Goal: Transaction & Acquisition: Purchase product/service

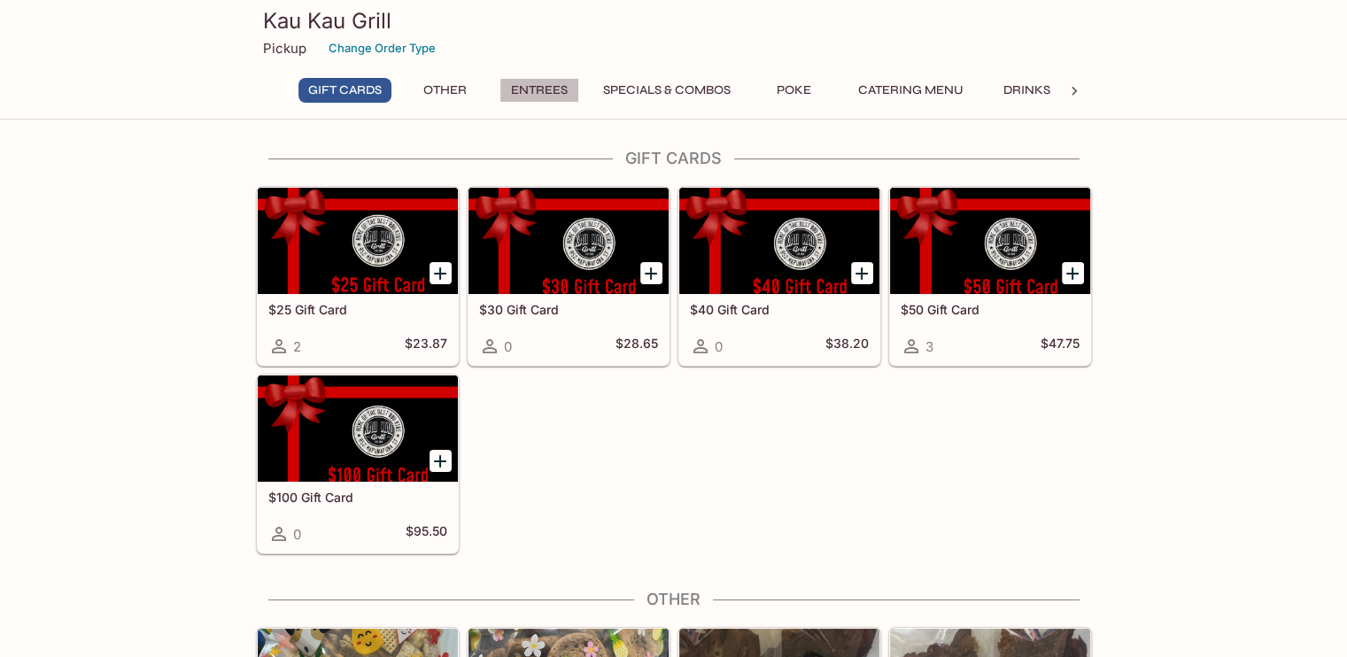
click at [523, 91] on button "Entrees" at bounding box center [540, 90] width 80 height 25
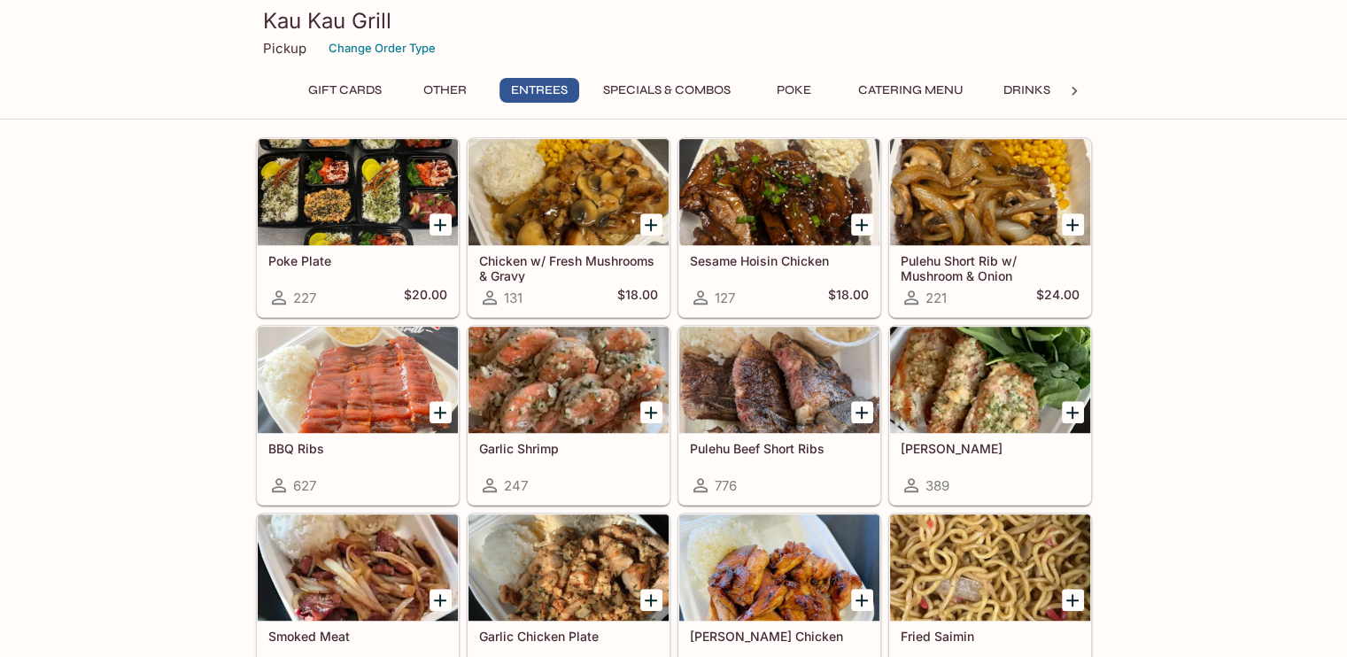
scroll to position [878, 0]
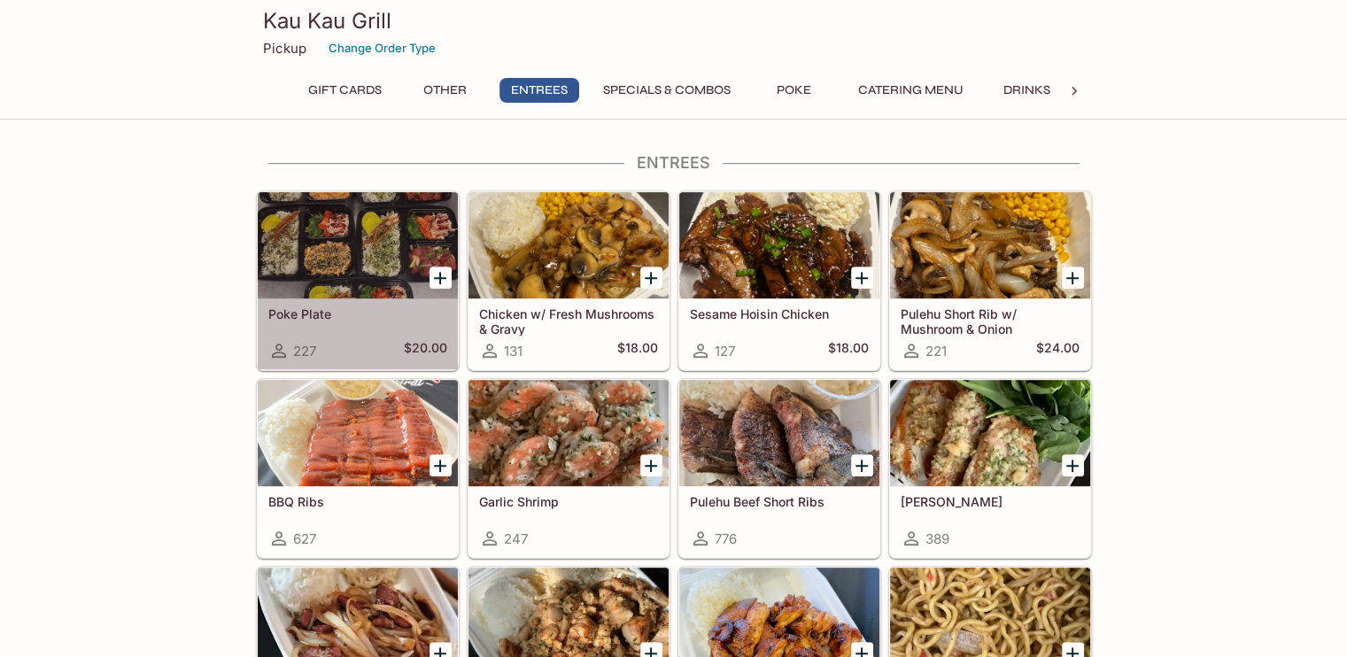
click at [321, 247] on div at bounding box center [358, 245] width 200 height 106
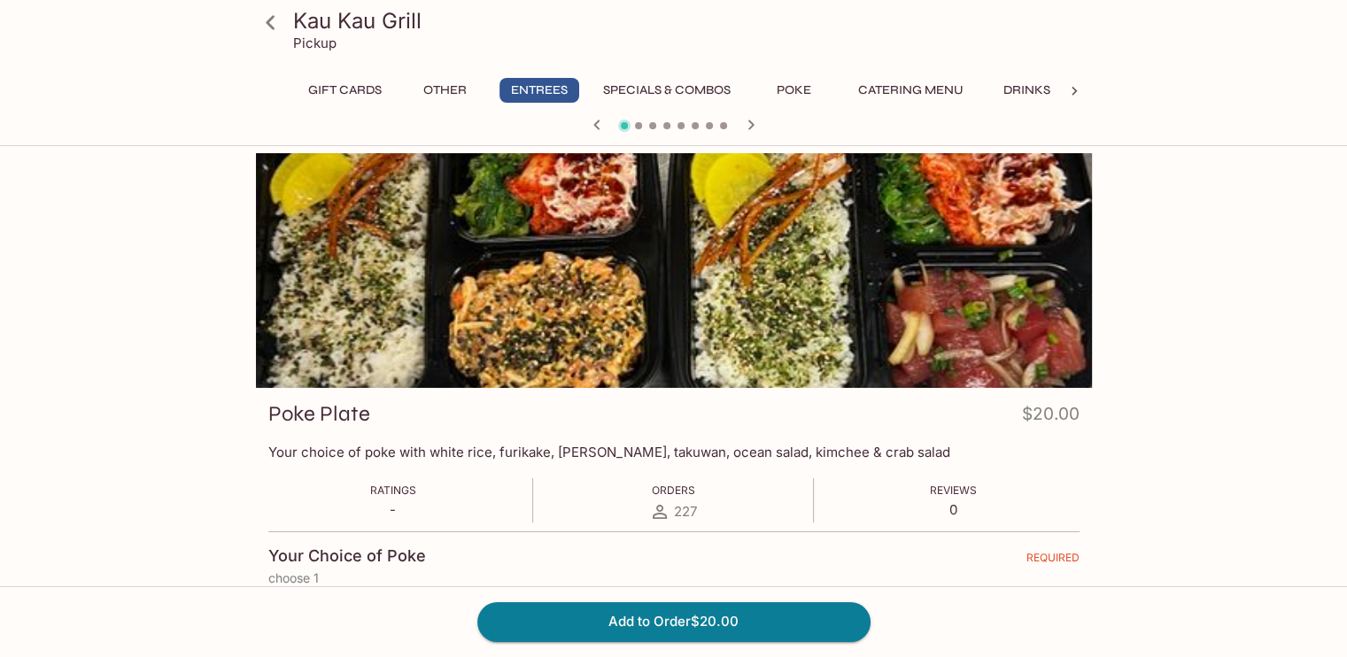
click at [692, 85] on button "Specials & Combos" at bounding box center [666, 90] width 147 height 25
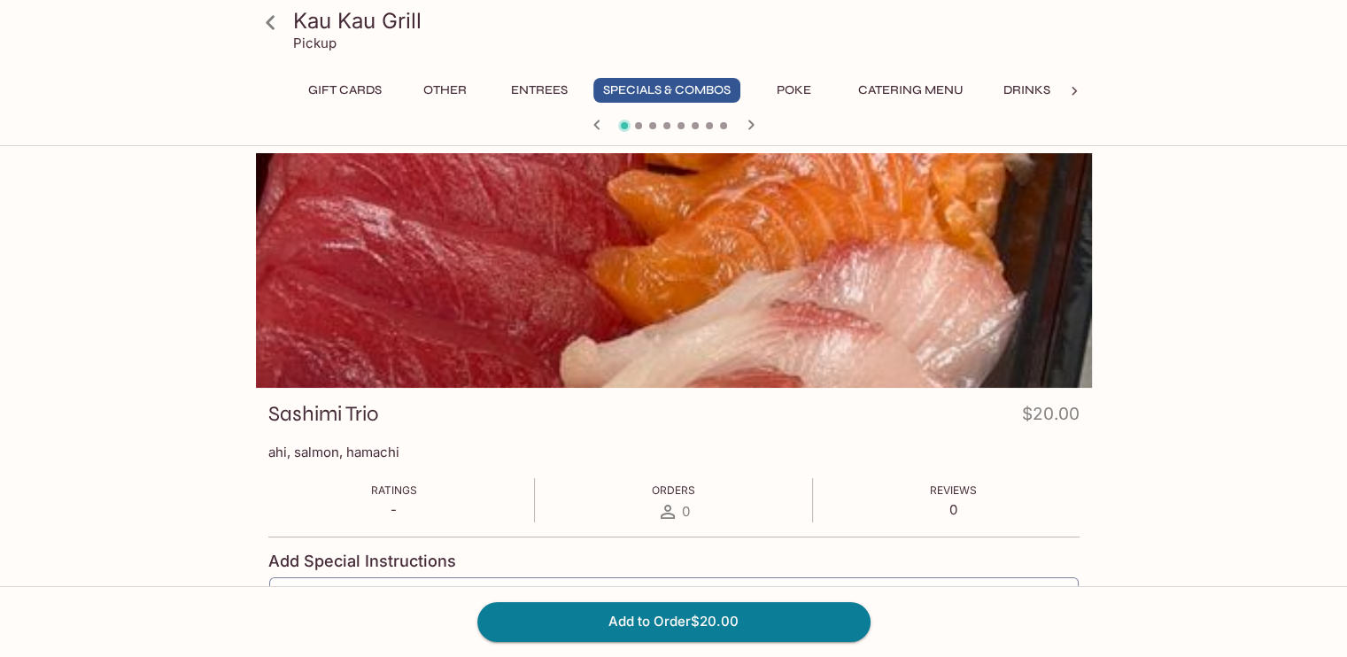
click at [755, 123] on icon "button" at bounding box center [750, 124] width 21 height 21
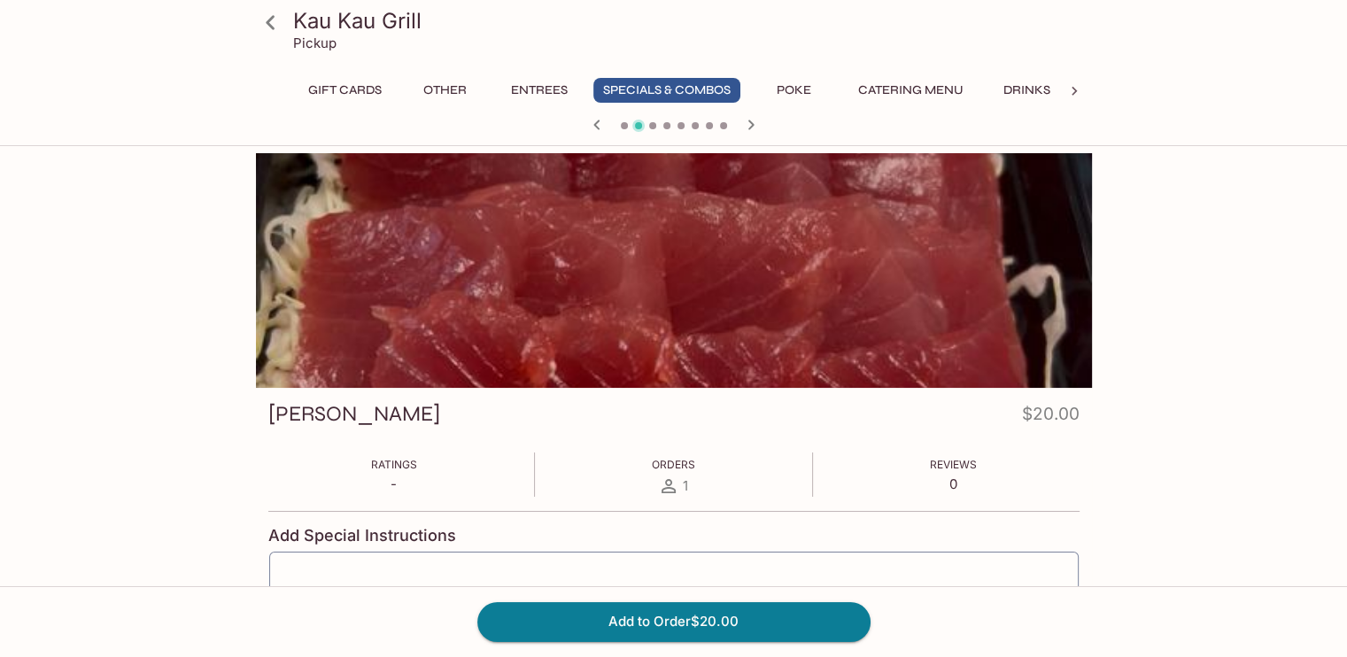
click at [755, 123] on icon "button" at bounding box center [750, 124] width 21 height 21
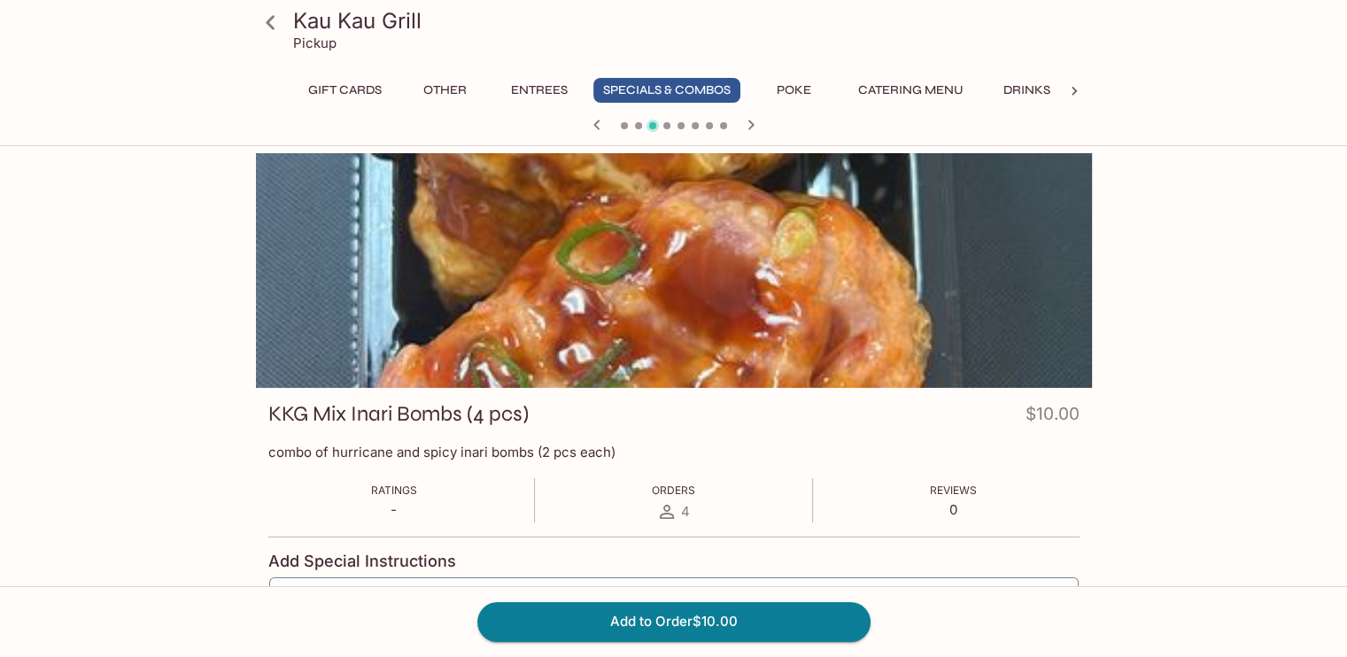
click at [755, 123] on icon "button" at bounding box center [750, 124] width 21 height 21
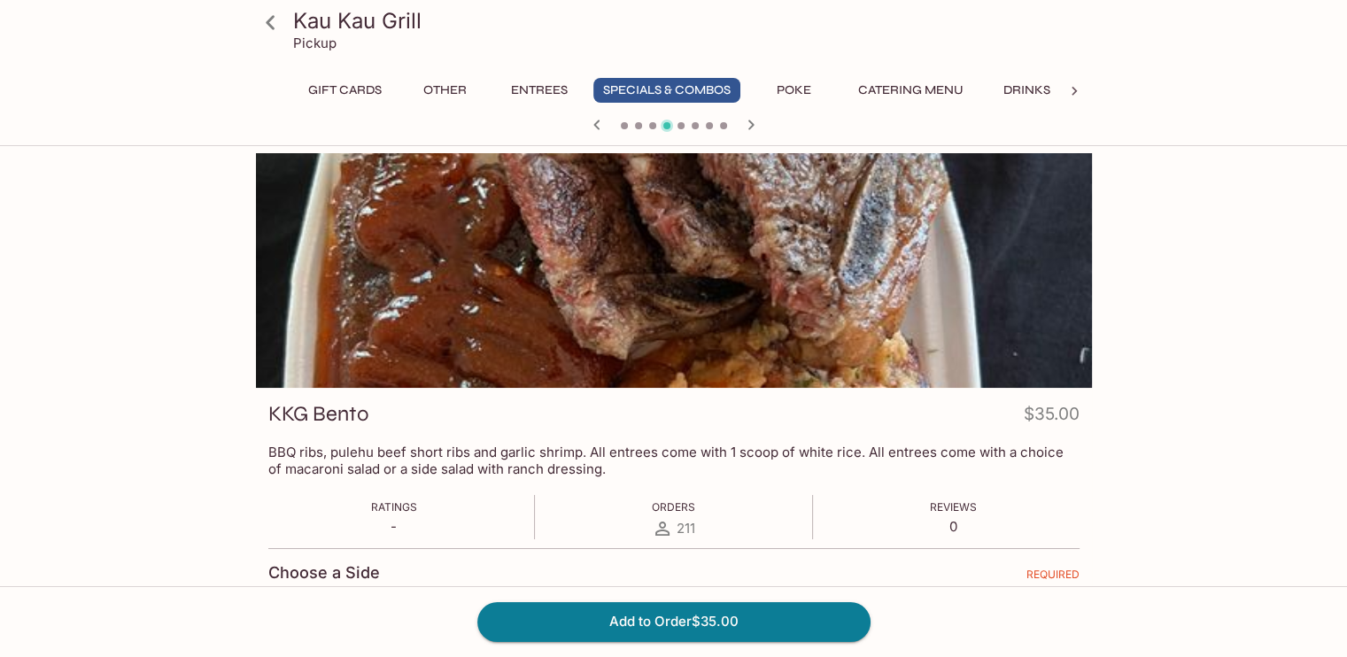
click at [755, 123] on icon "button" at bounding box center [750, 124] width 21 height 21
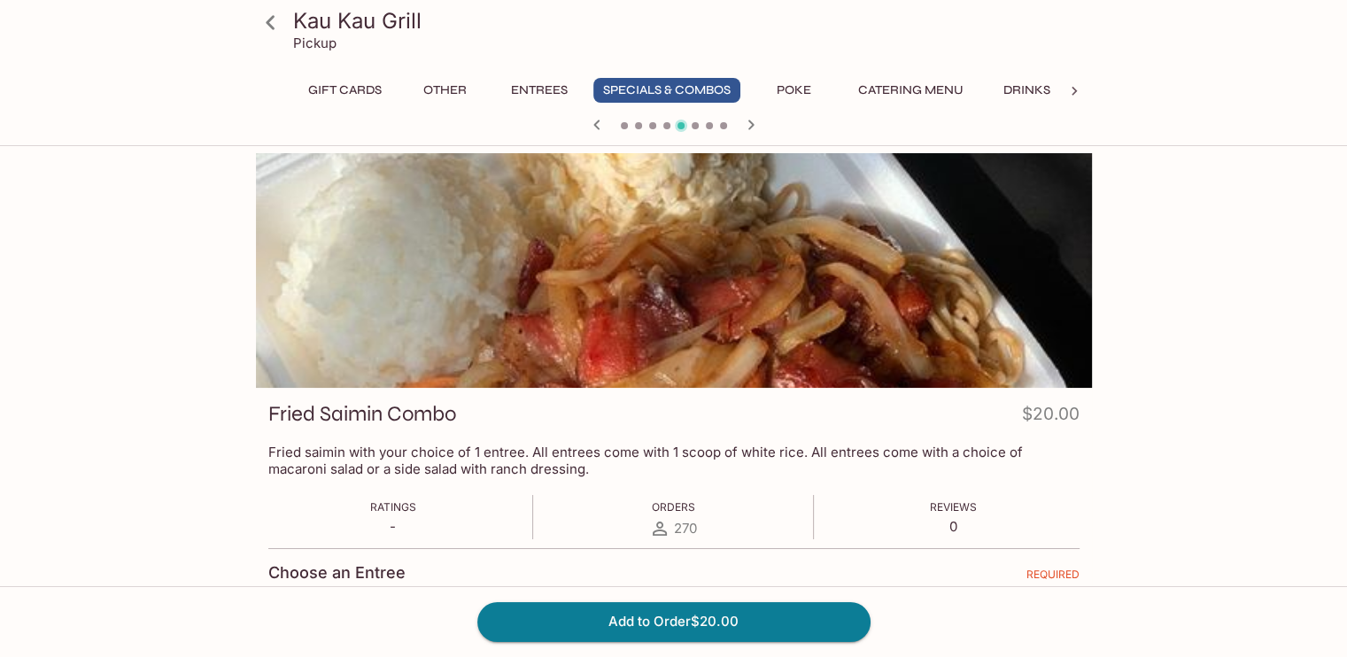
click at [755, 123] on icon "button" at bounding box center [750, 124] width 21 height 21
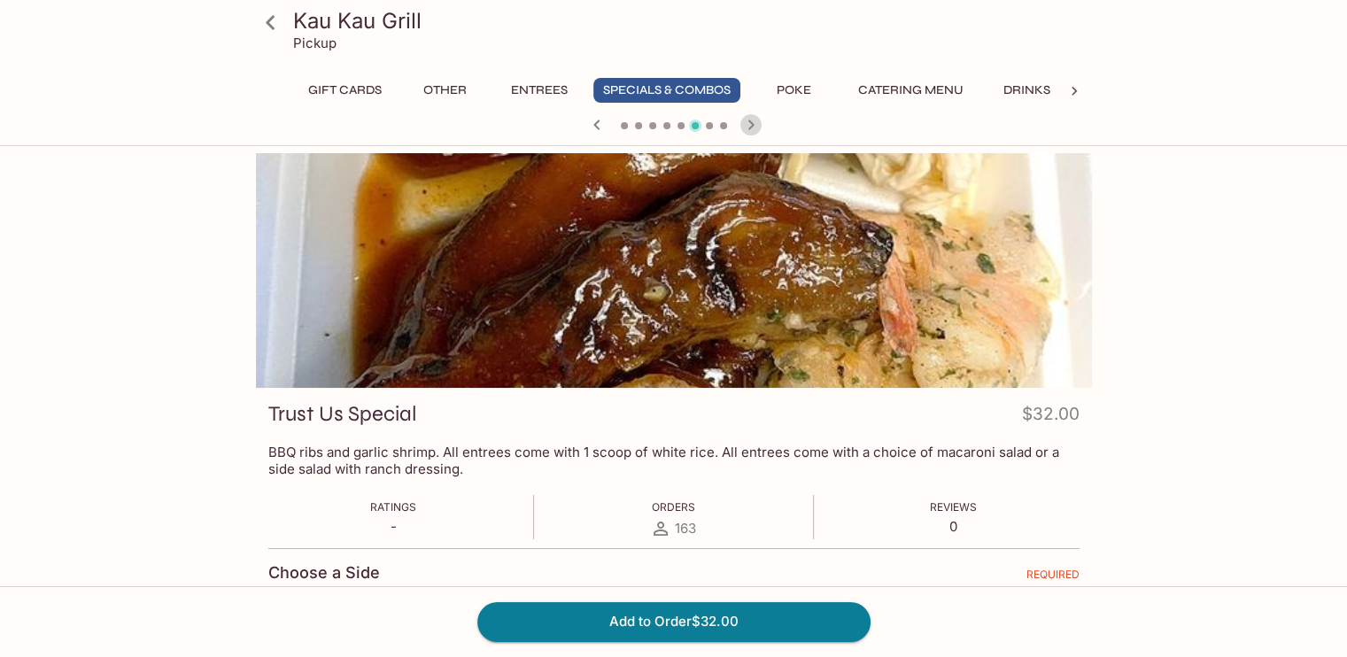
click at [753, 123] on icon "button" at bounding box center [750, 124] width 21 height 21
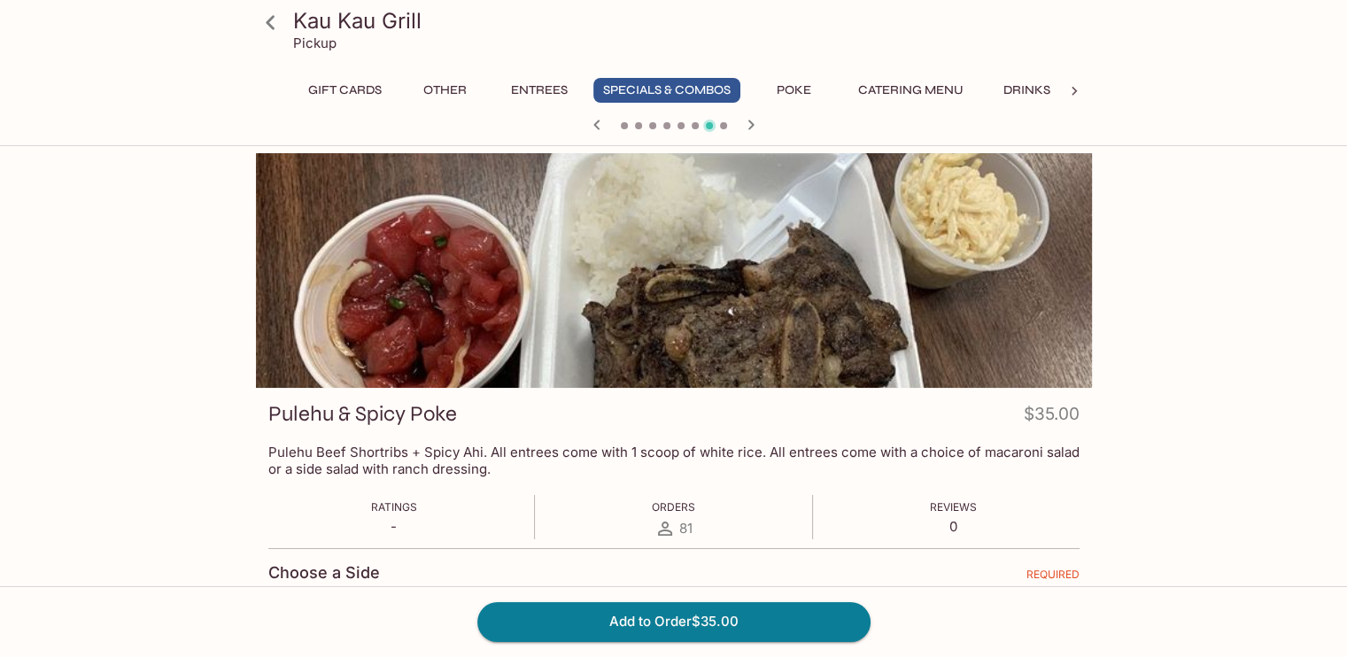
click at [517, 86] on button "Entrees" at bounding box center [540, 90] width 80 height 25
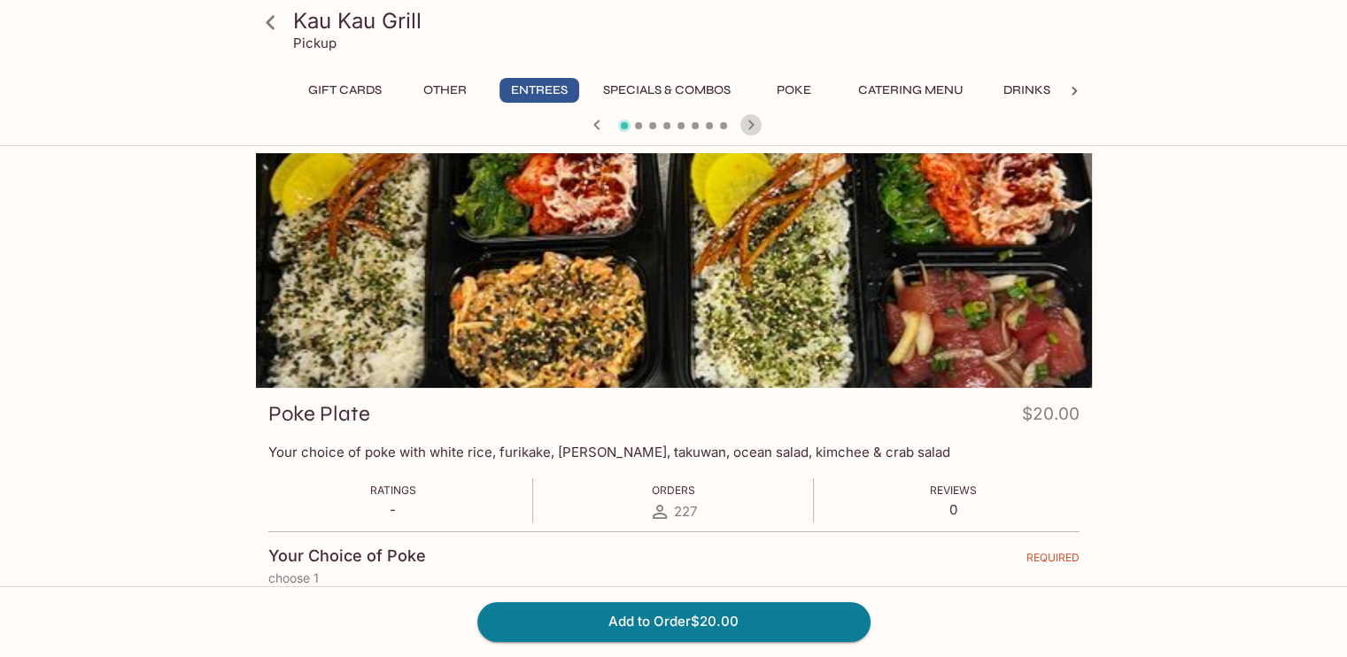
click at [749, 121] on icon "button" at bounding box center [751, 125] width 6 height 10
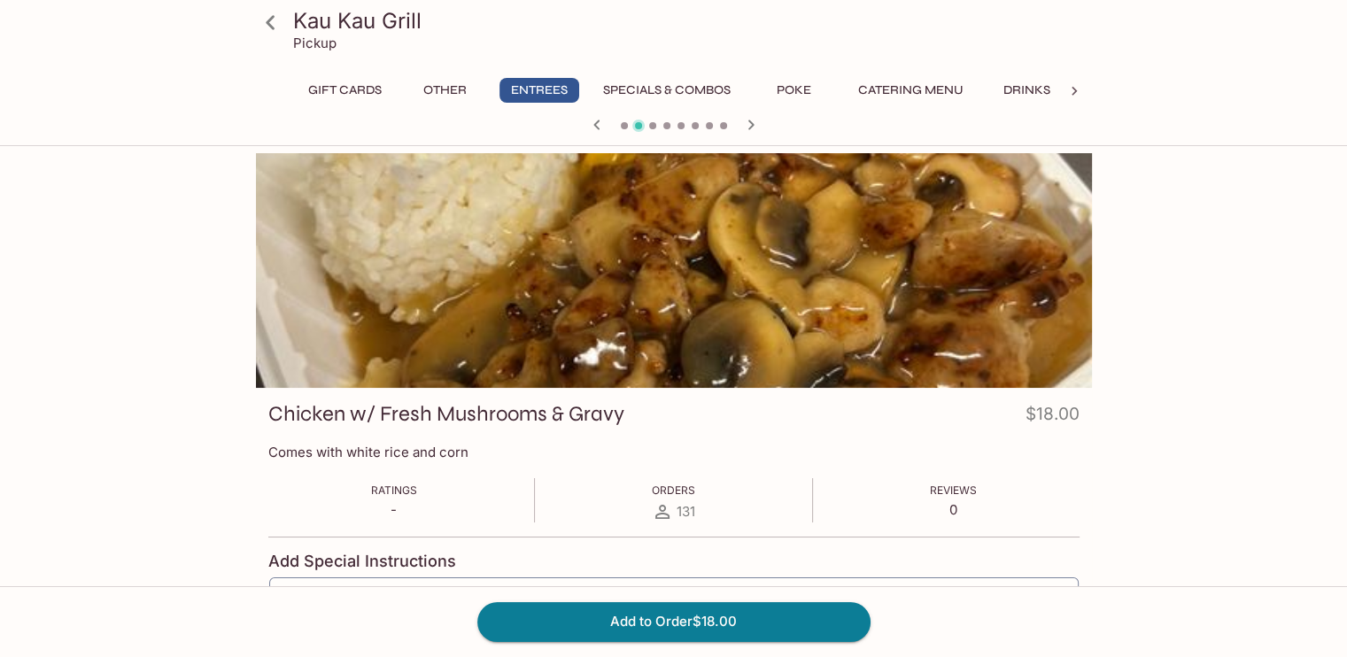
click at [749, 121] on icon "button" at bounding box center [751, 125] width 6 height 10
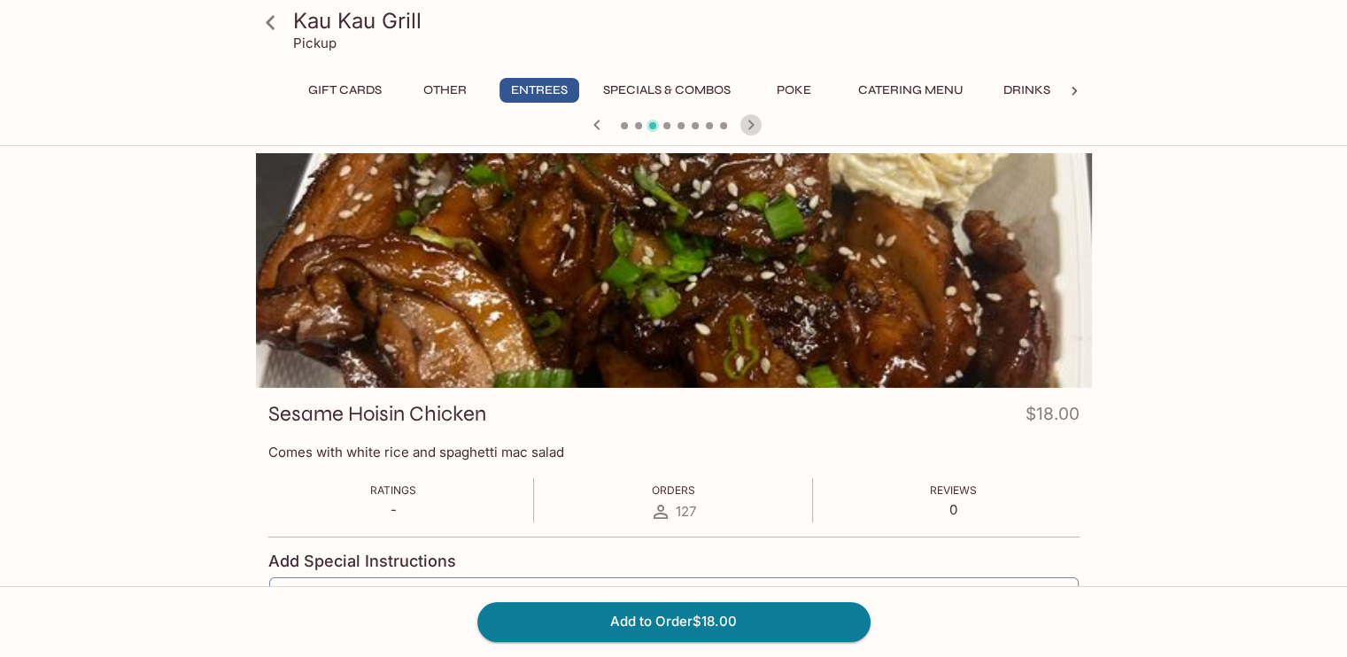
click at [749, 121] on icon "button" at bounding box center [751, 125] width 6 height 10
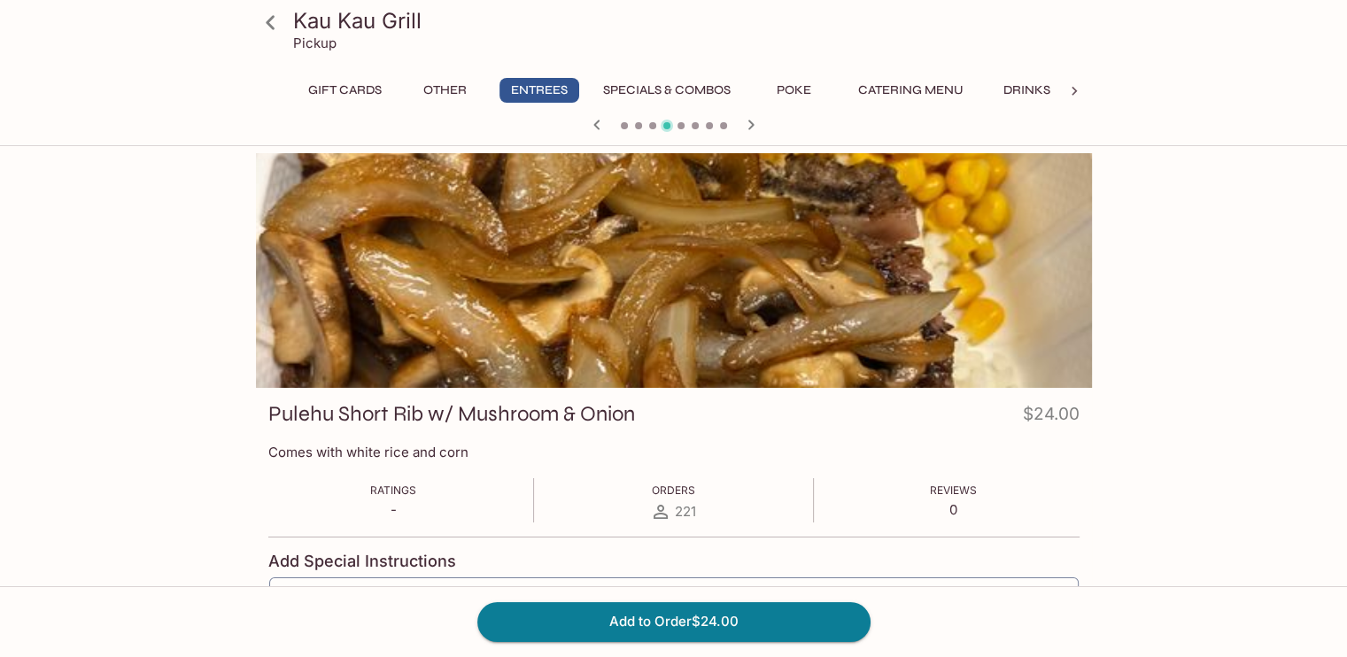
click at [749, 121] on icon "button" at bounding box center [751, 125] width 6 height 10
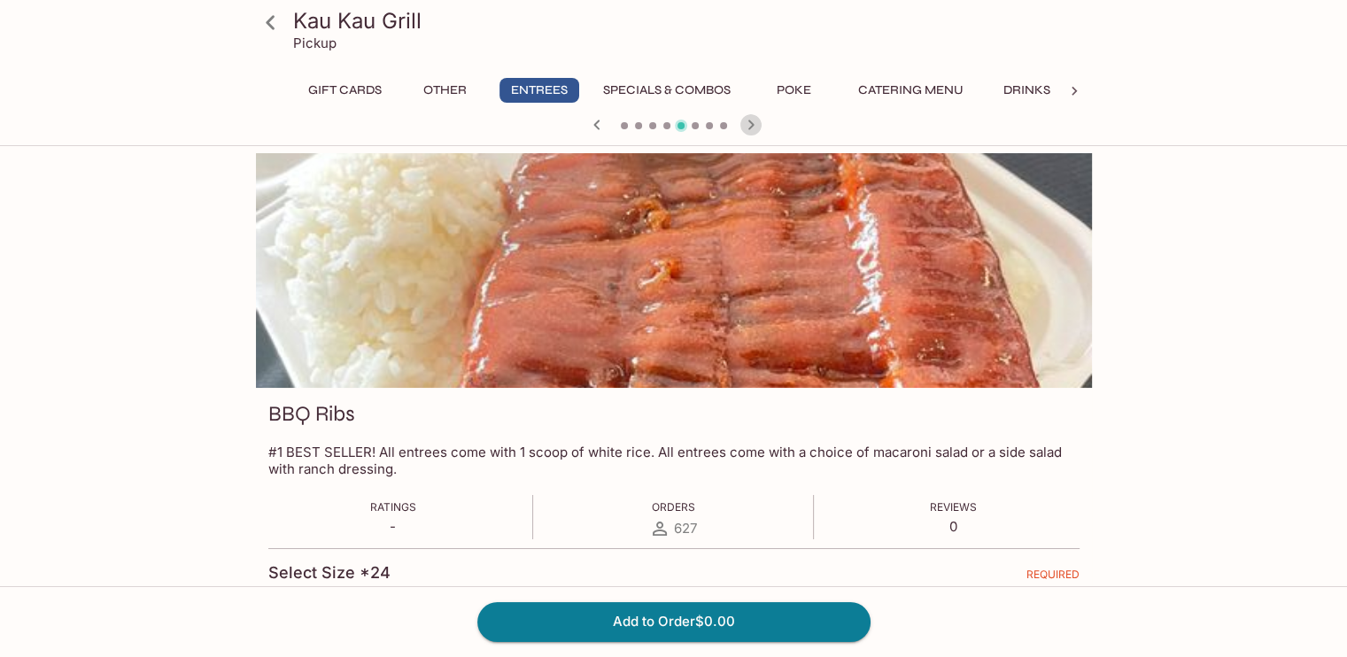
click at [749, 121] on icon "button" at bounding box center [751, 125] width 6 height 10
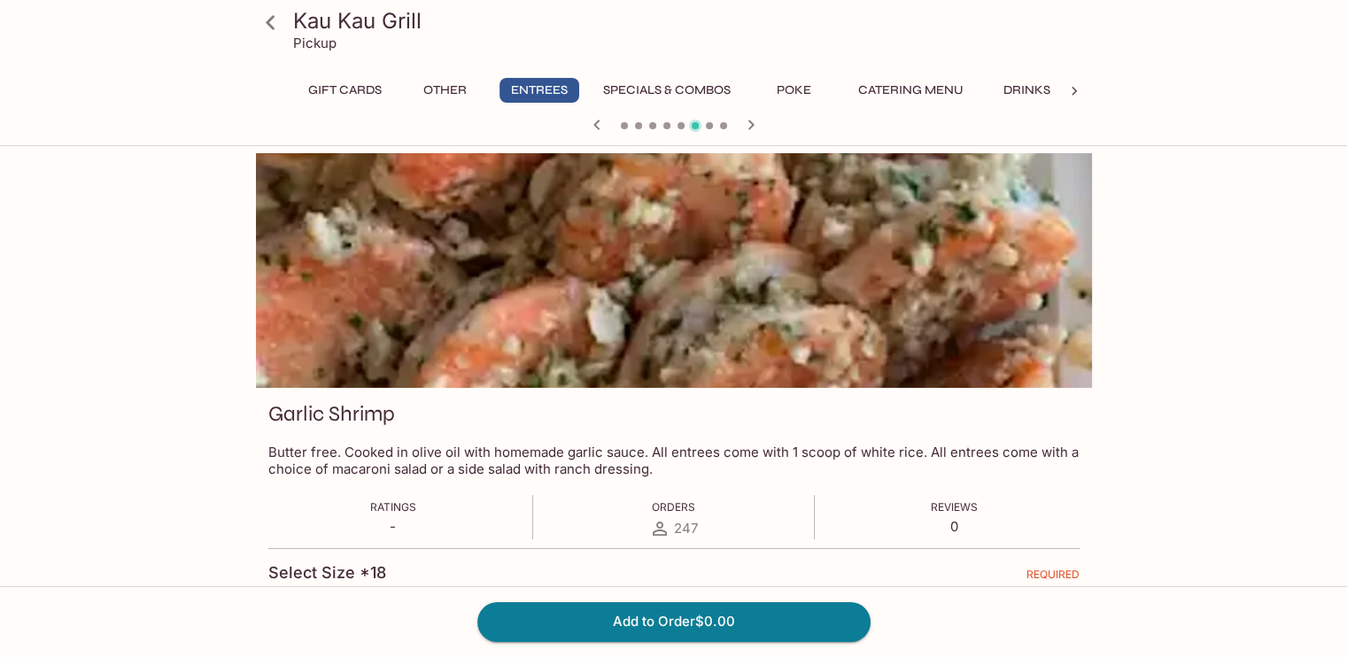
click at [749, 121] on icon "button" at bounding box center [751, 125] width 6 height 10
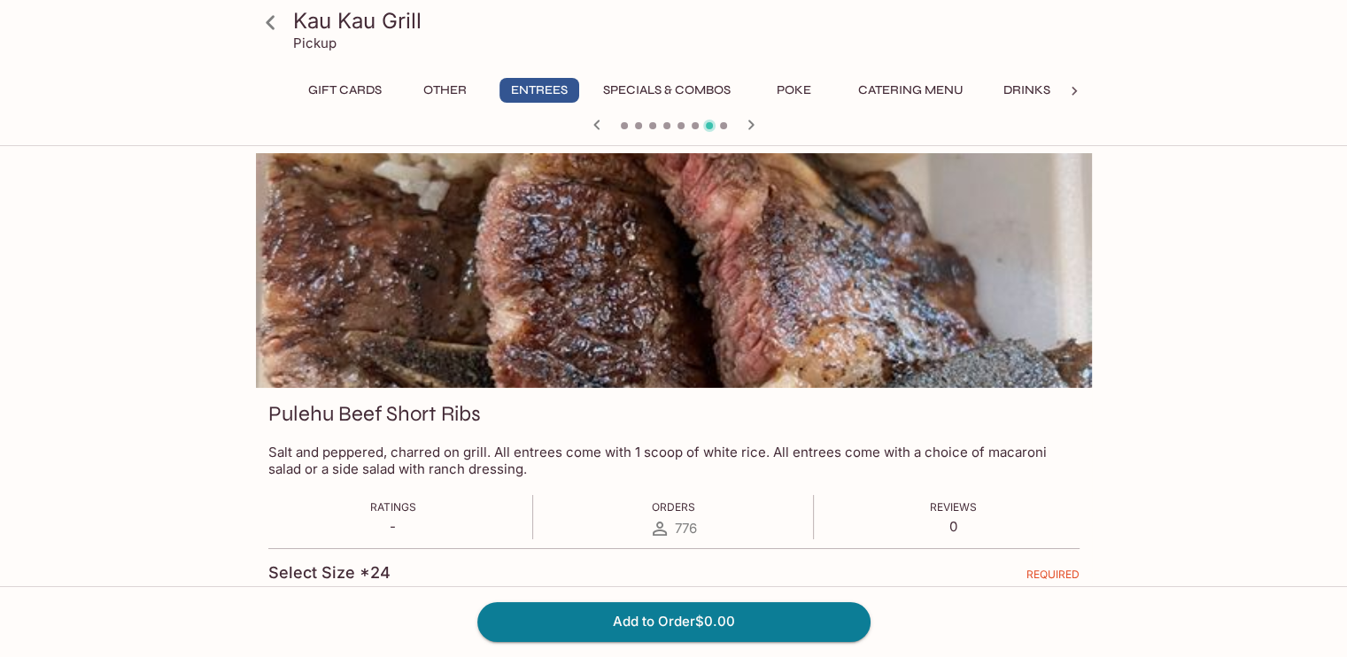
click at [749, 121] on icon "button" at bounding box center [751, 125] width 6 height 10
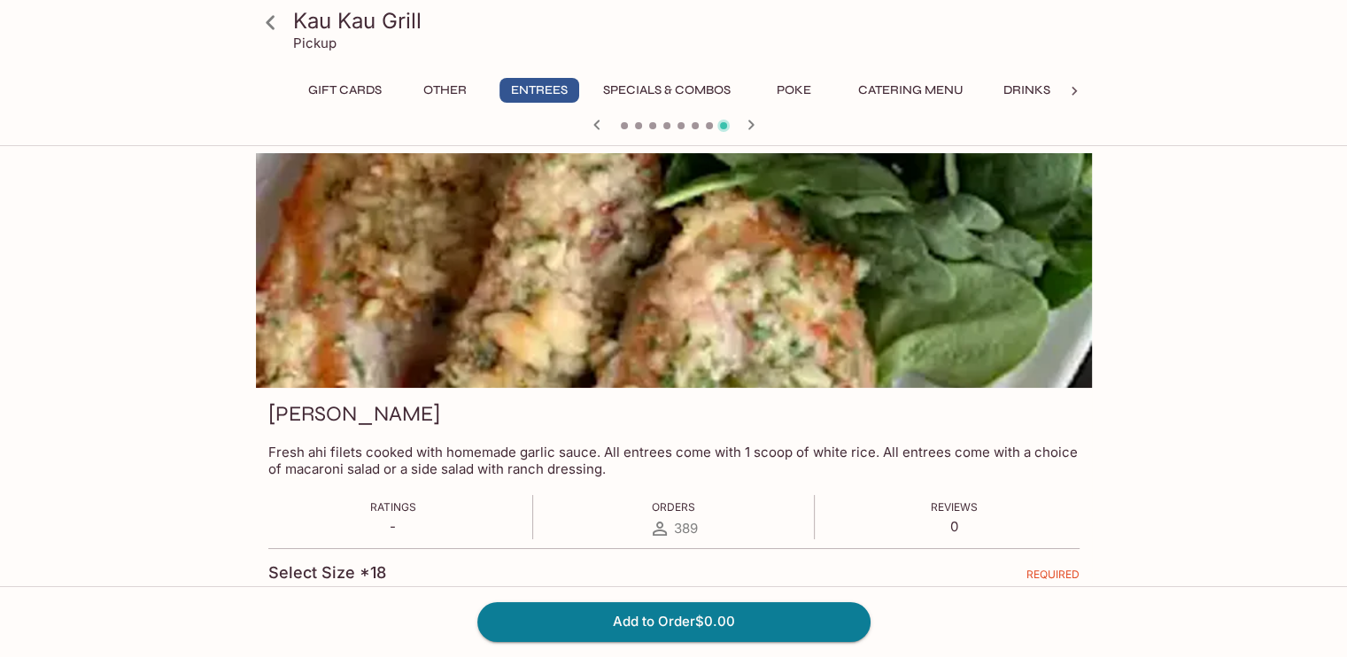
click at [749, 121] on icon "button" at bounding box center [751, 125] width 6 height 10
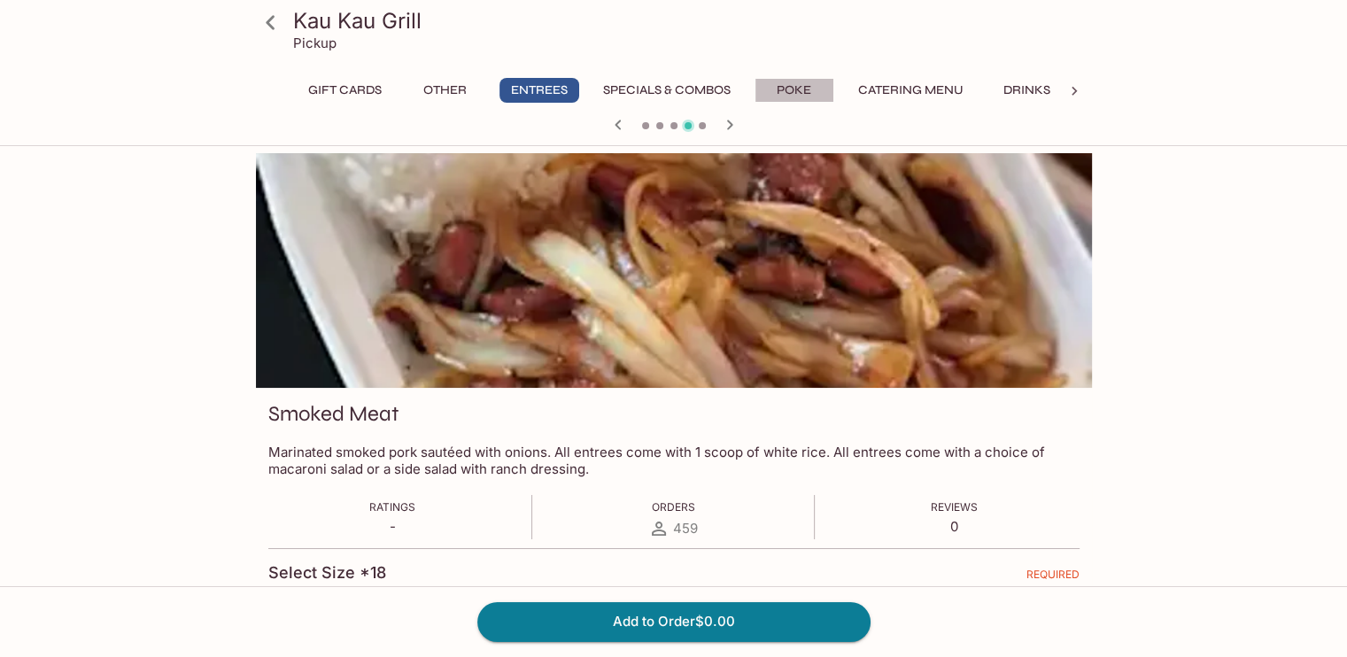
click at [777, 95] on button "Poke" at bounding box center [795, 90] width 80 height 25
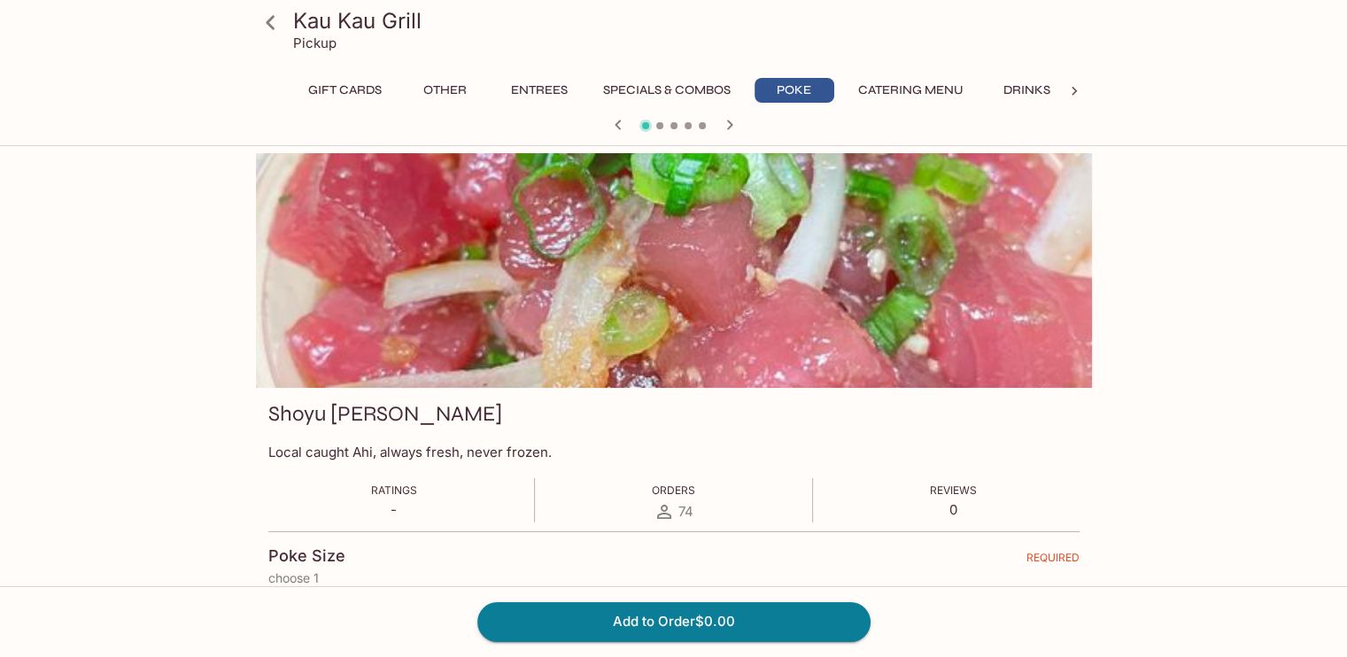
click at [730, 122] on icon "button" at bounding box center [729, 124] width 21 height 21
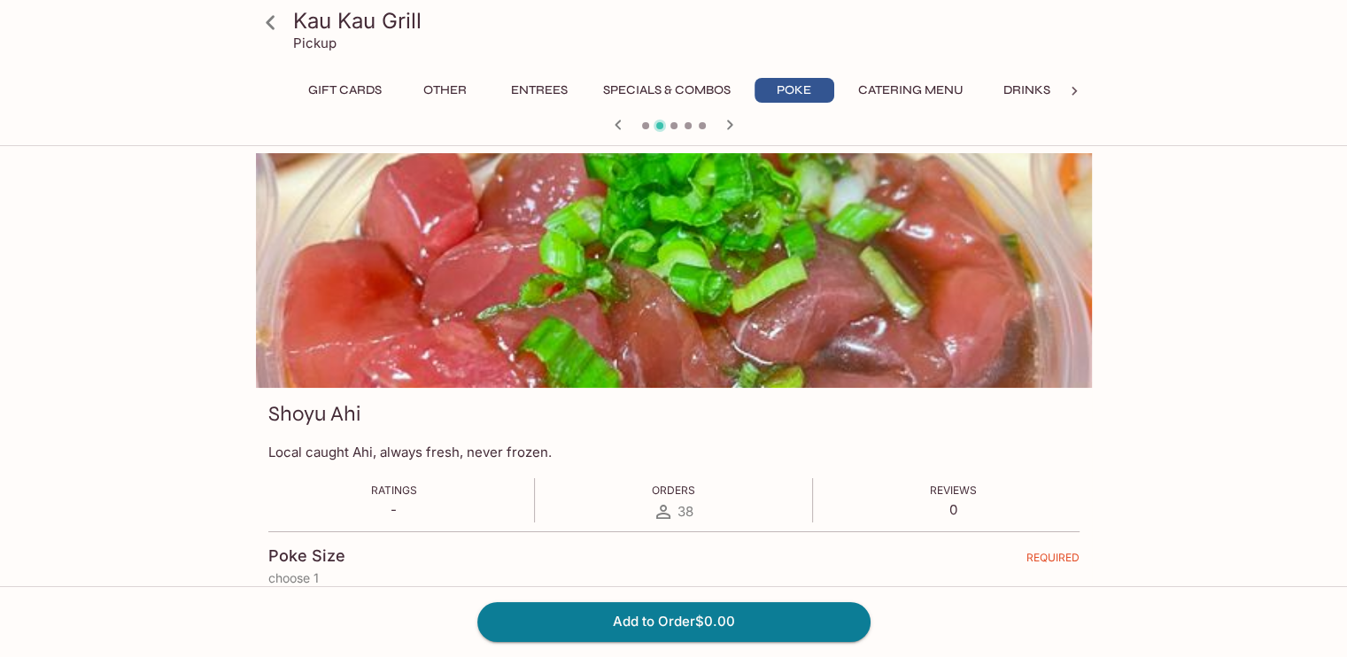
click at [730, 122] on icon "button" at bounding box center [729, 124] width 21 height 21
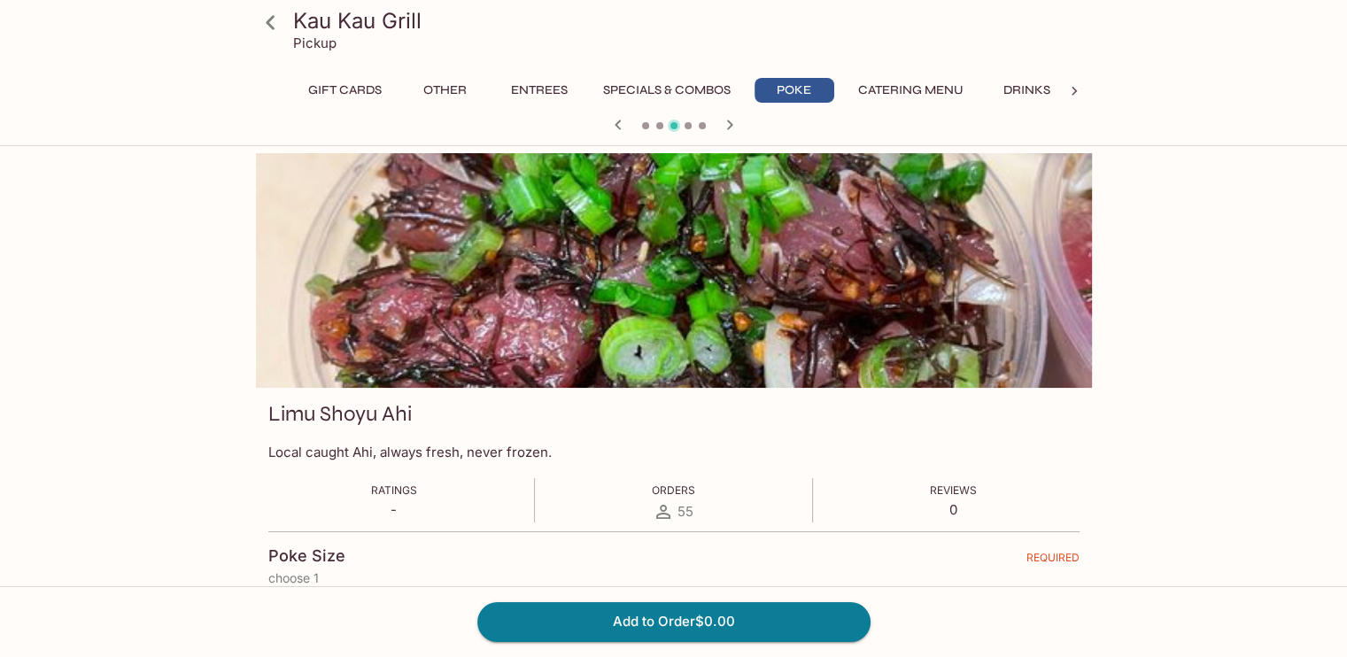
click at [730, 122] on icon "button" at bounding box center [729, 124] width 21 height 21
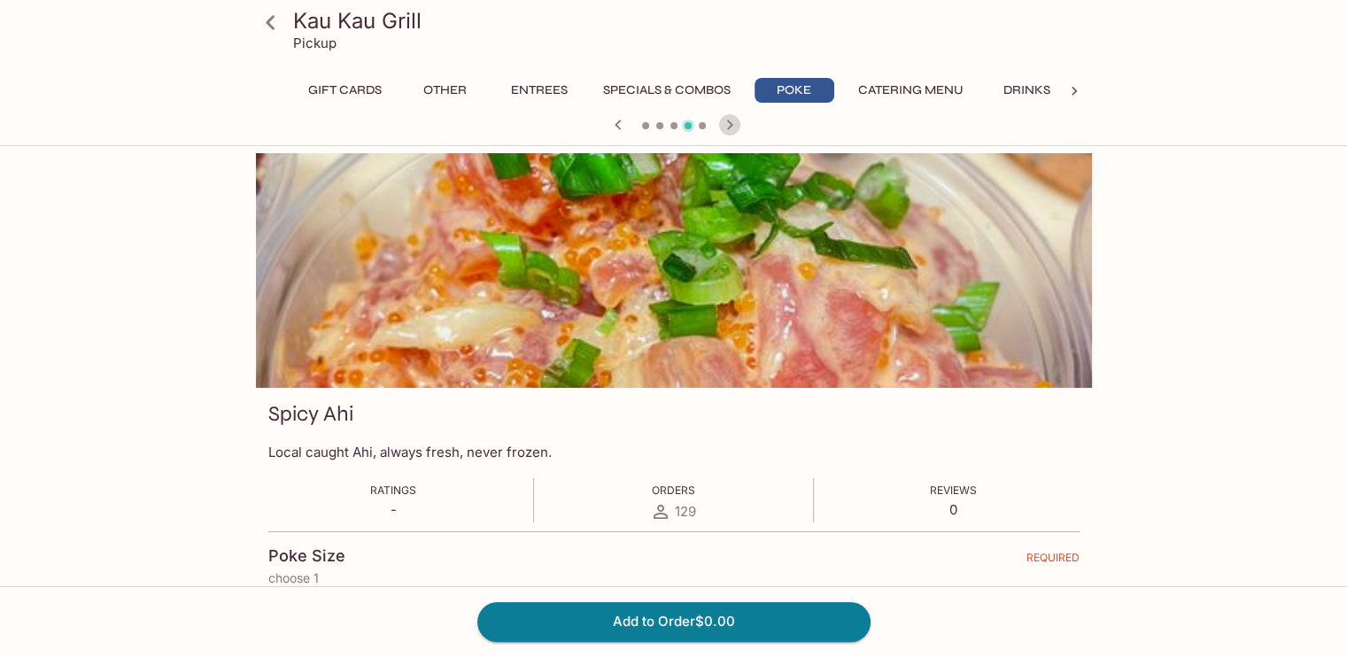
click at [730, 122] on icon "button" at bounding box center [729, 124] width 21 height 21
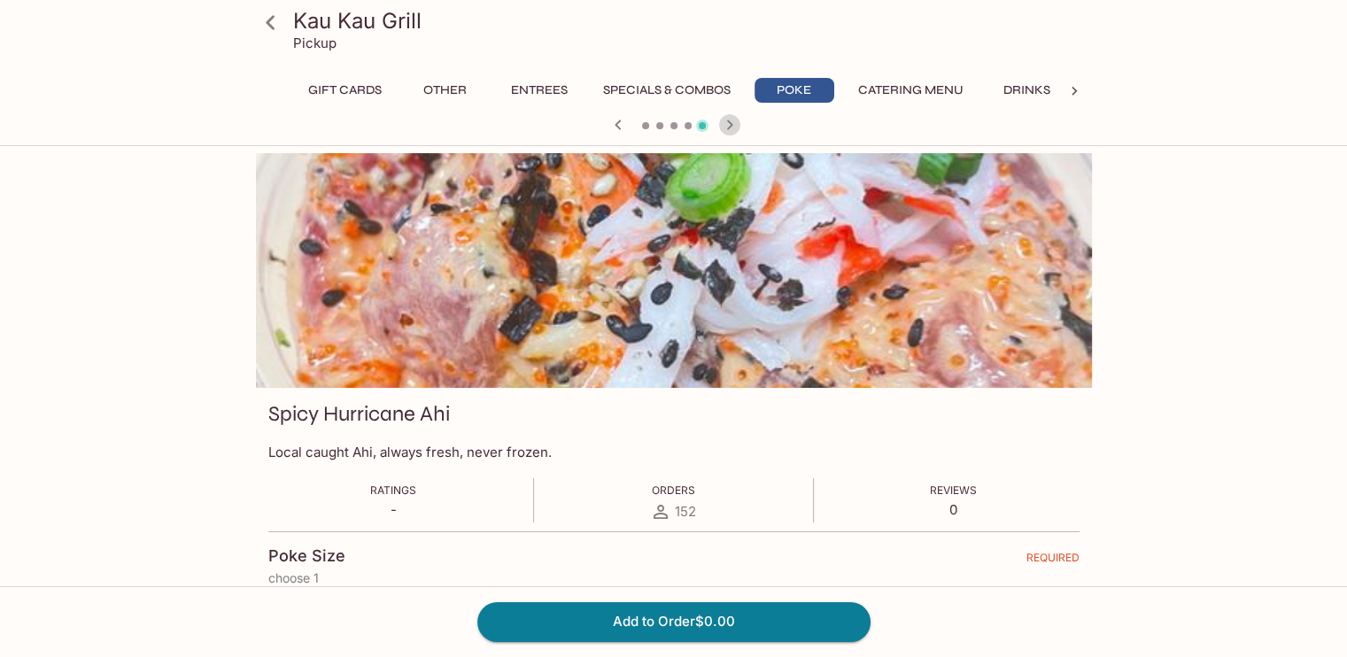
click at [730, 122] on icon "button" at bounding box center [729, 124] width 21 height 21
